Goal: Transaction & Acquisition: Purchase product/service

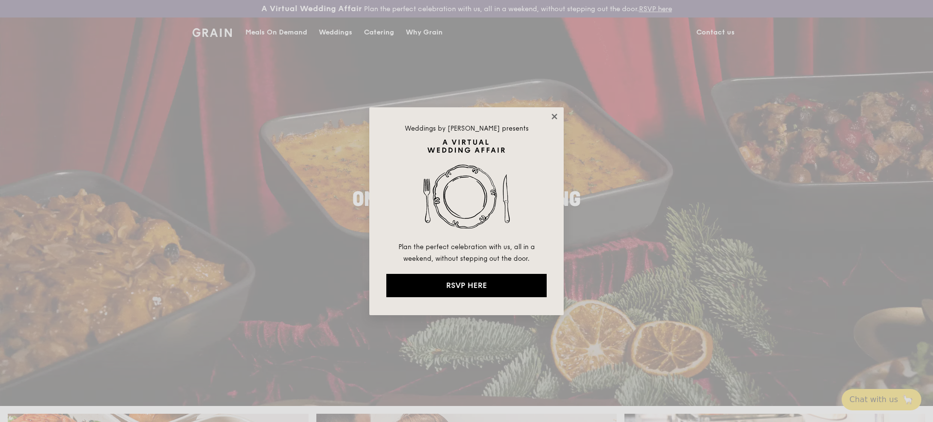
click at [554, 114] on icon at bounding box center [554, 116] width 9 height 9
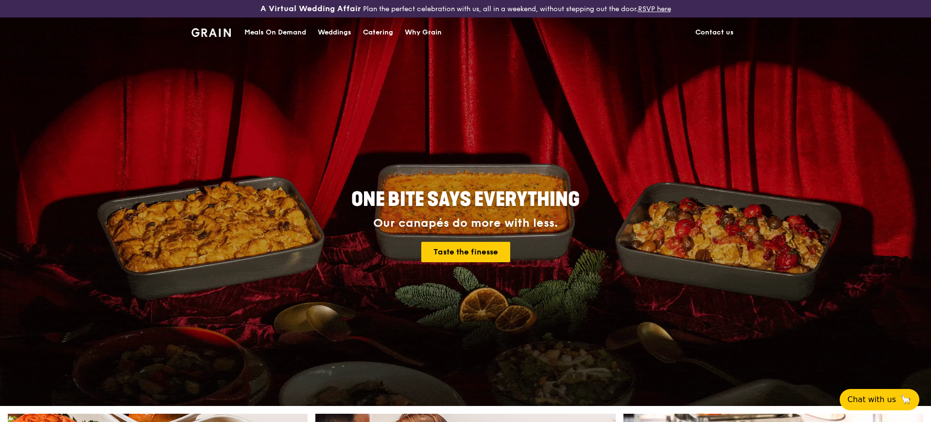
click at [290, 33] on div "Meals On Demand" at bounding box center [275, 32] width 62 height 29
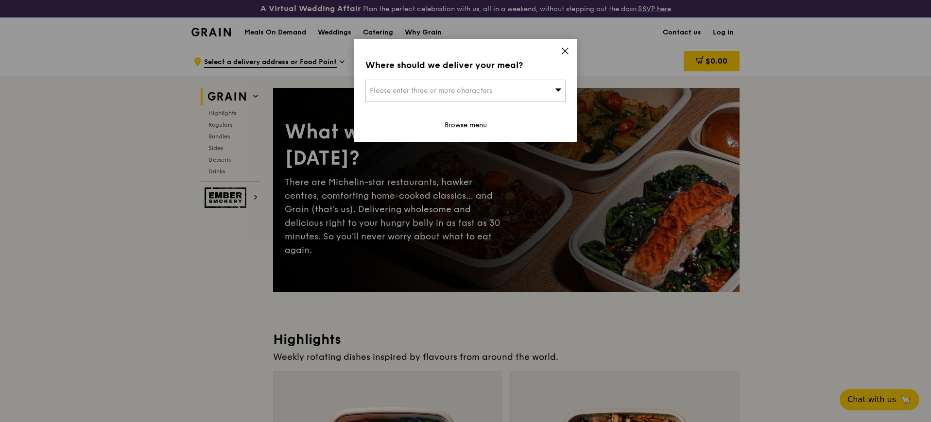
click at [527, 85] on div "Please enter three or more characters" at bounding box center [465, 91] width 200 height 22
click at [506, 88] on input "search" at bounding box center [465, 90] width 199 height 21
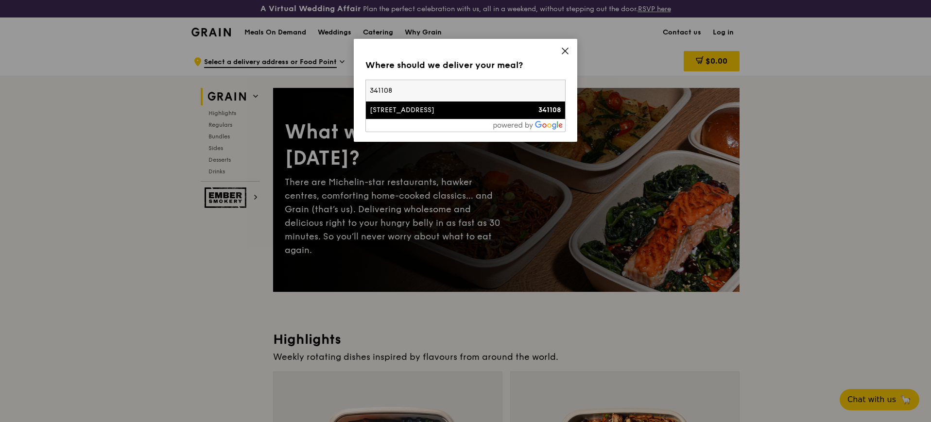
type input "341108"
click at [503, 105] on div "[STREET_ADDRESS]" at bounding box center [442, 110] width 144 height 10
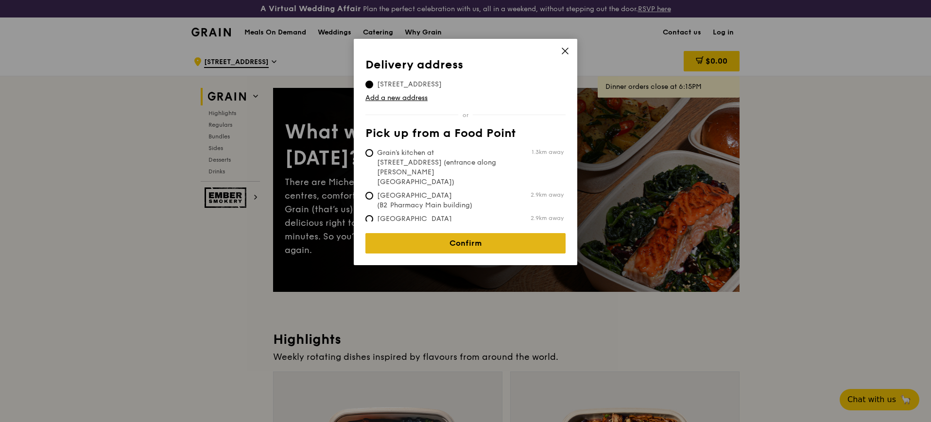
click at [481, 237] on link "Confirm" at bounding box center [465, 243] width 200 height 20
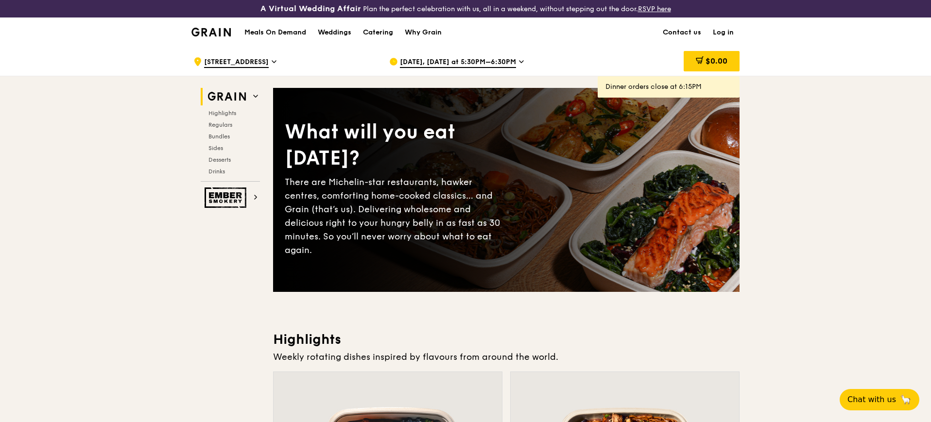
click at [725, 32] on link "Log in" at bounding box center [723, 32] width 33 height 29
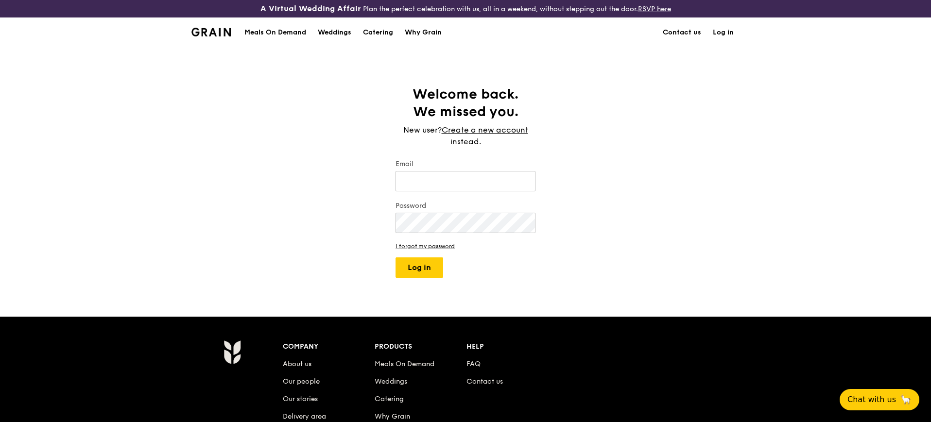
type input "[EMAIL_ADDRESS][DOMAIN_NAME]"
click at [433, 262] on button "Log in" at bounding box center [420, 268] width 48 height 20
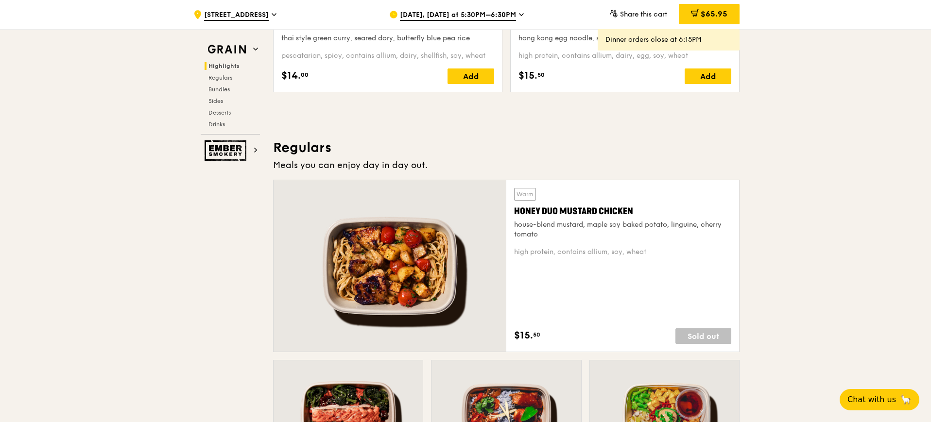
scroll to position [425, 0]
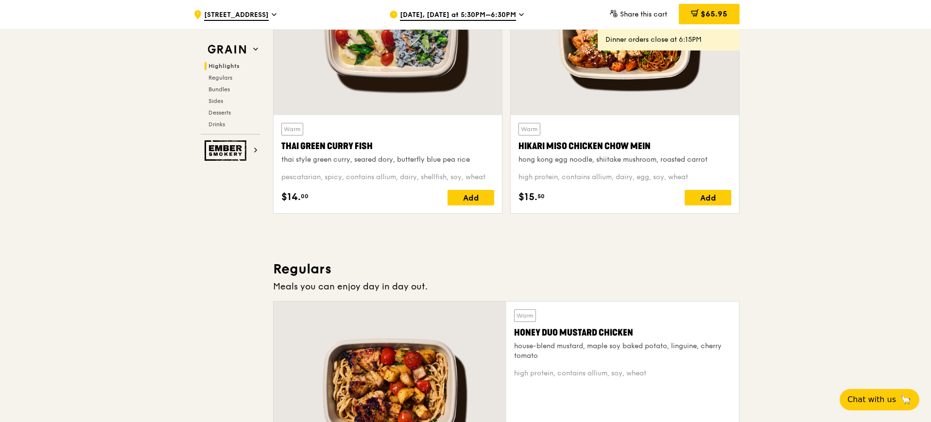
click at [455, 7] on div "[DATE], [DATE] at 5:30PM–6:30PM" at bounding box center [479, 14] width 180 height 29
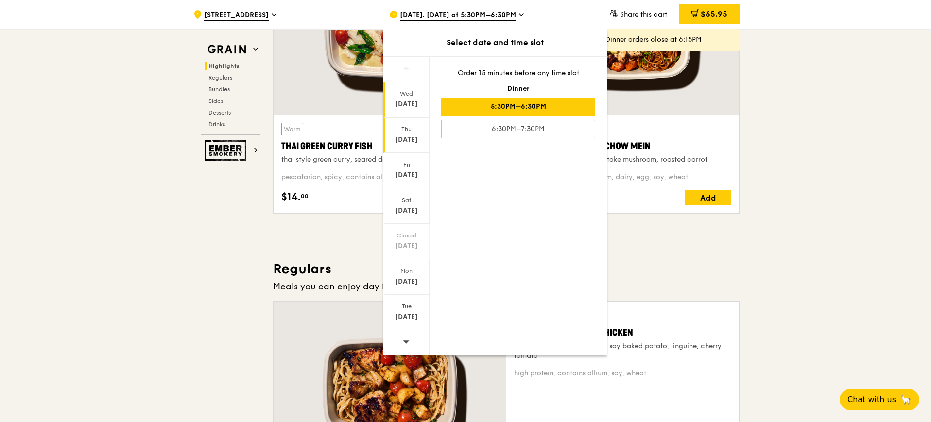
click at [398, 128] on div "Thu" at bounding box center [406, 129] width 43 height 8
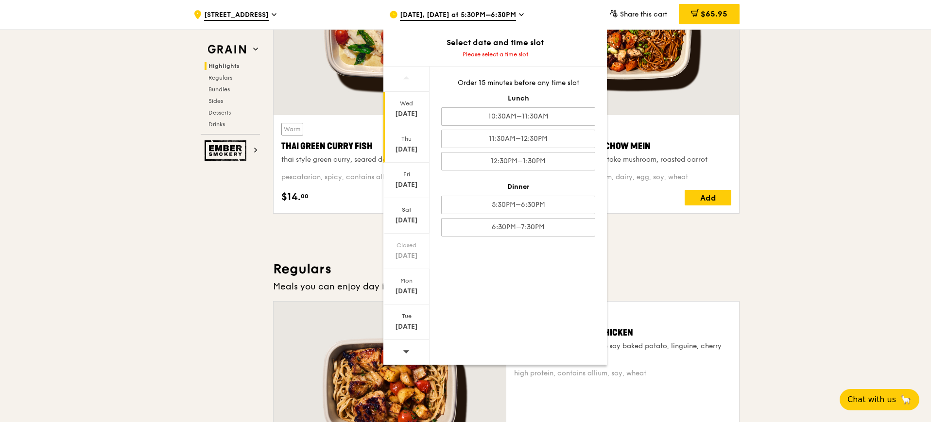
click at [409, 105] on div "Wed" at bounding box center [406, 104] width 43 height 8
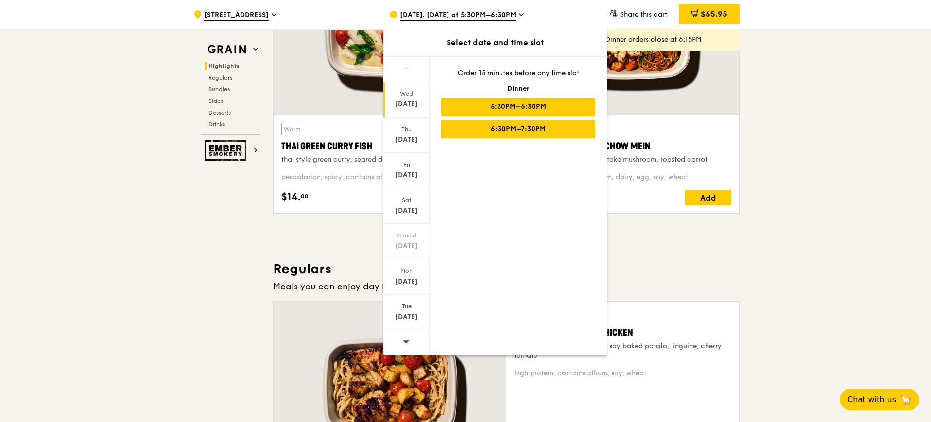
click at [517, 129] on div "6:30PM–7:30PM" at bounding box center [518, 129] width 154 height 18
